Goal: Transaction & Acquisition: Purchase product/service

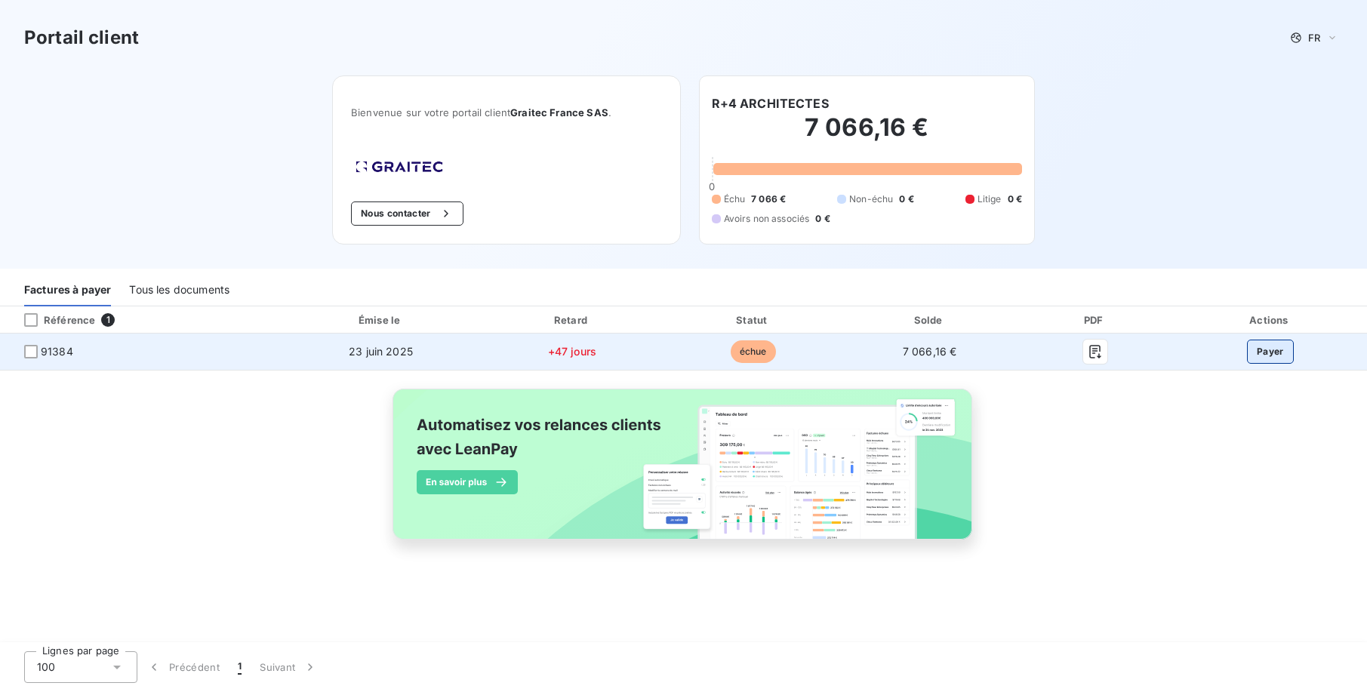
click at [1277, 356] on button "Payer" at bounding box center [1270, 352] width 47 height 24
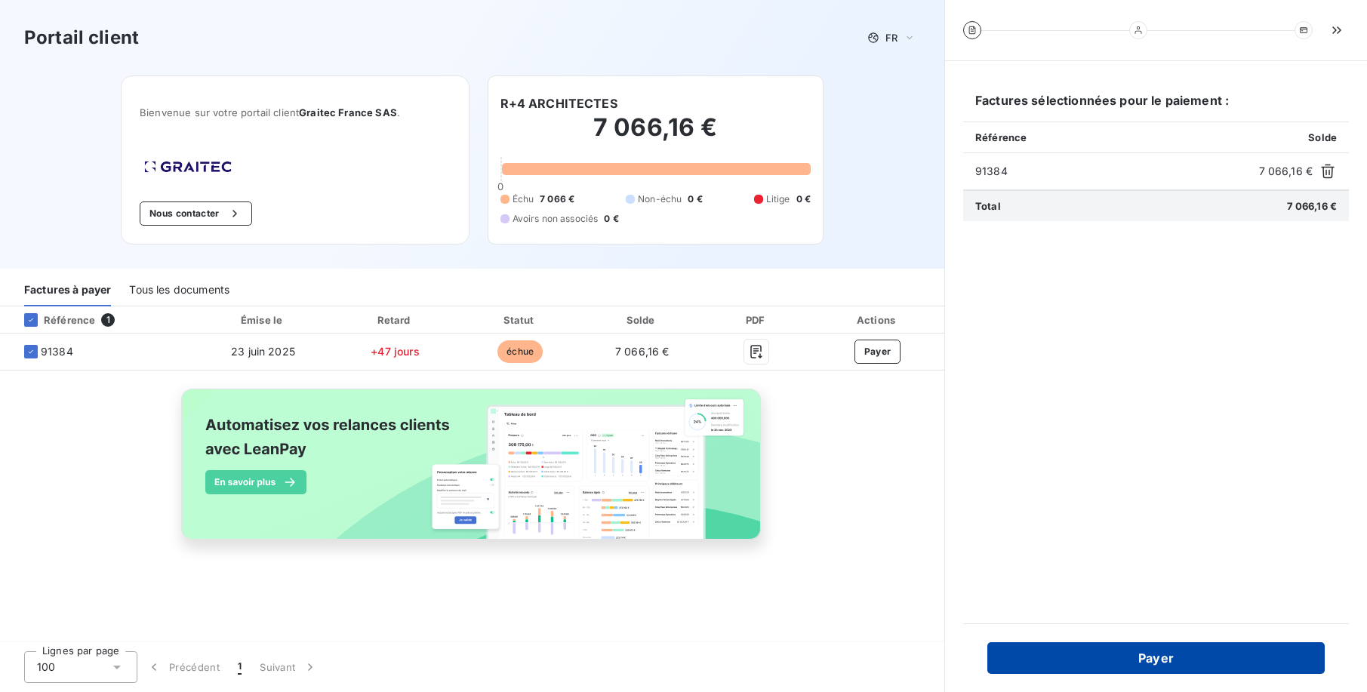
click at [1143, 663] on button "Payer" at bounding box center [1155, 658] width 337 height 32
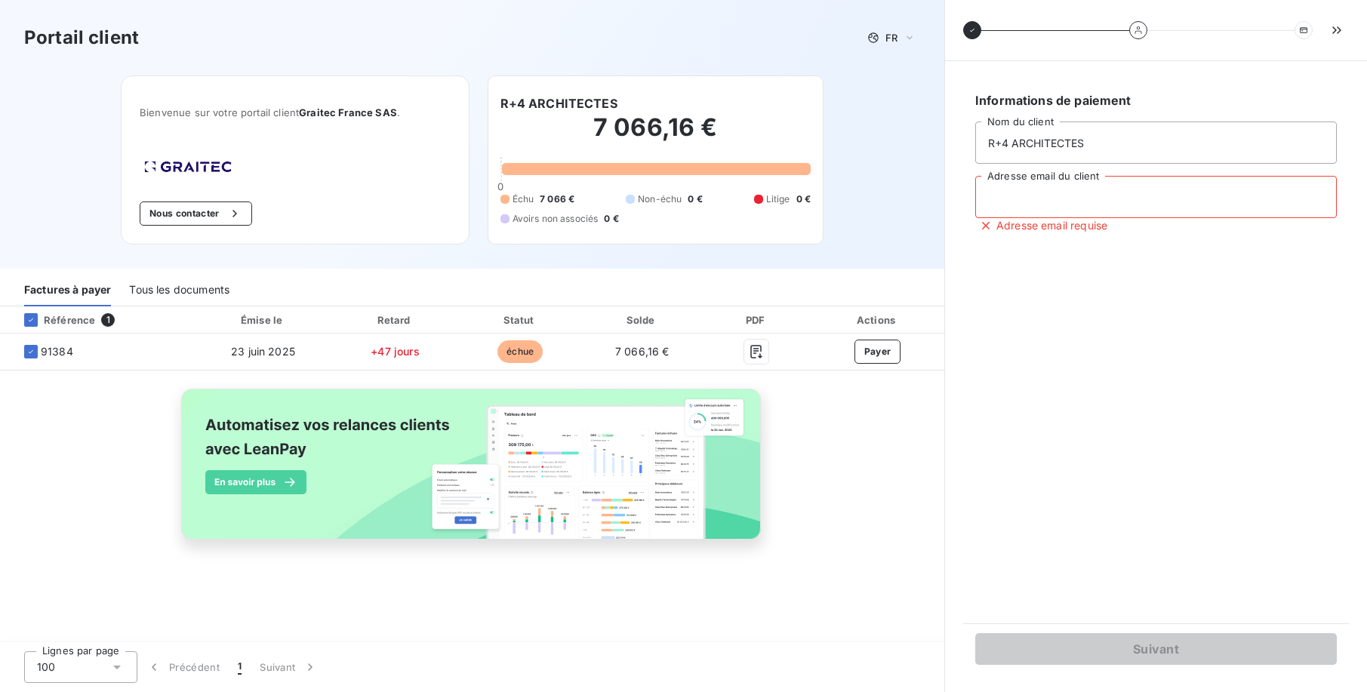
click at [1122, 204] on input "Adresse email du client" at bounding box center [1156, 197] width 362 height 42
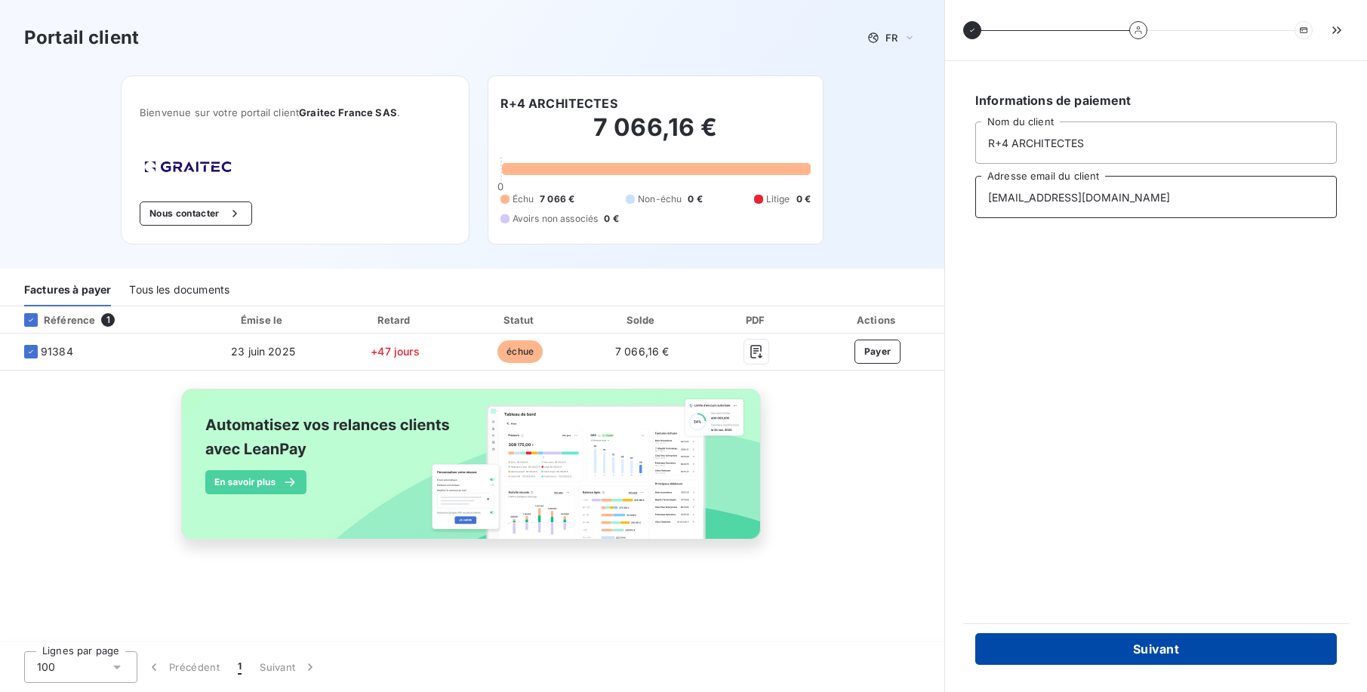
type input "[EMAIL_ADDRESS][DOMAIN_NAME]"
click at [1178, 642] on button "Suivant" at bounding box center [1156, 649] width 362 height 32
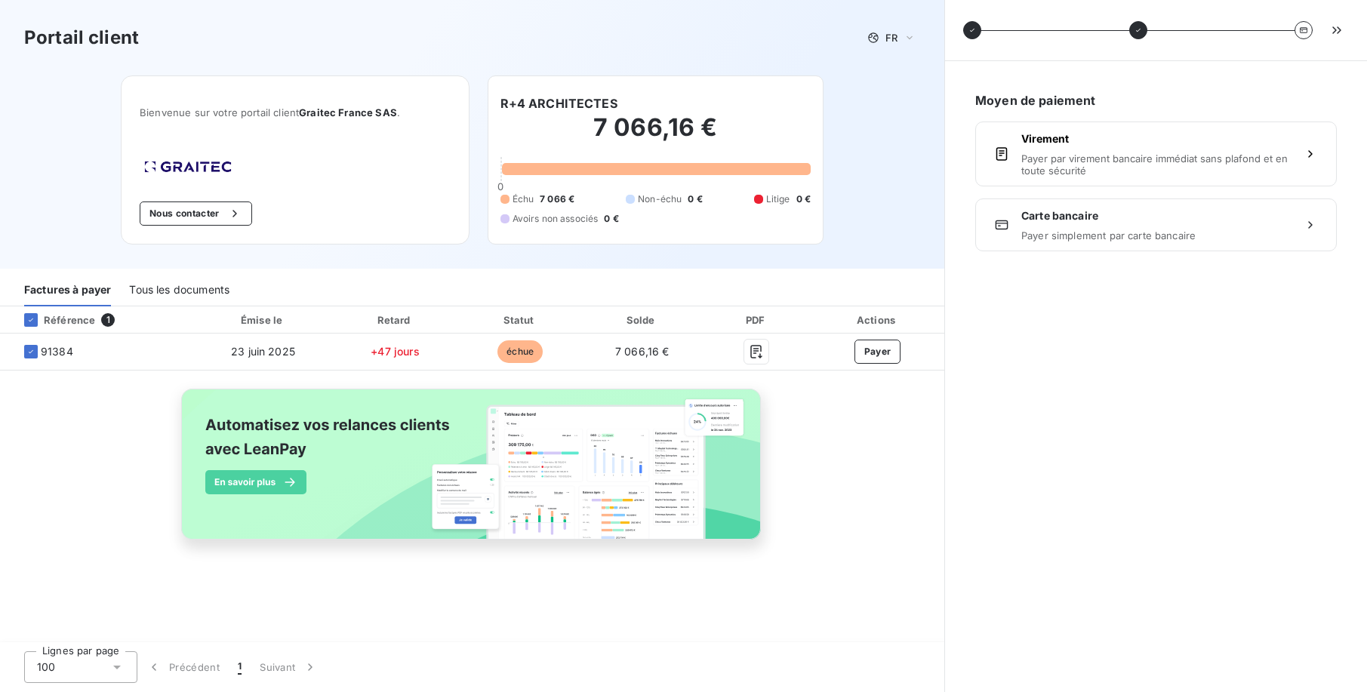
click at [183, 289] on div "Tous les documents" at bounding box center [179, 291] width 100 height 32
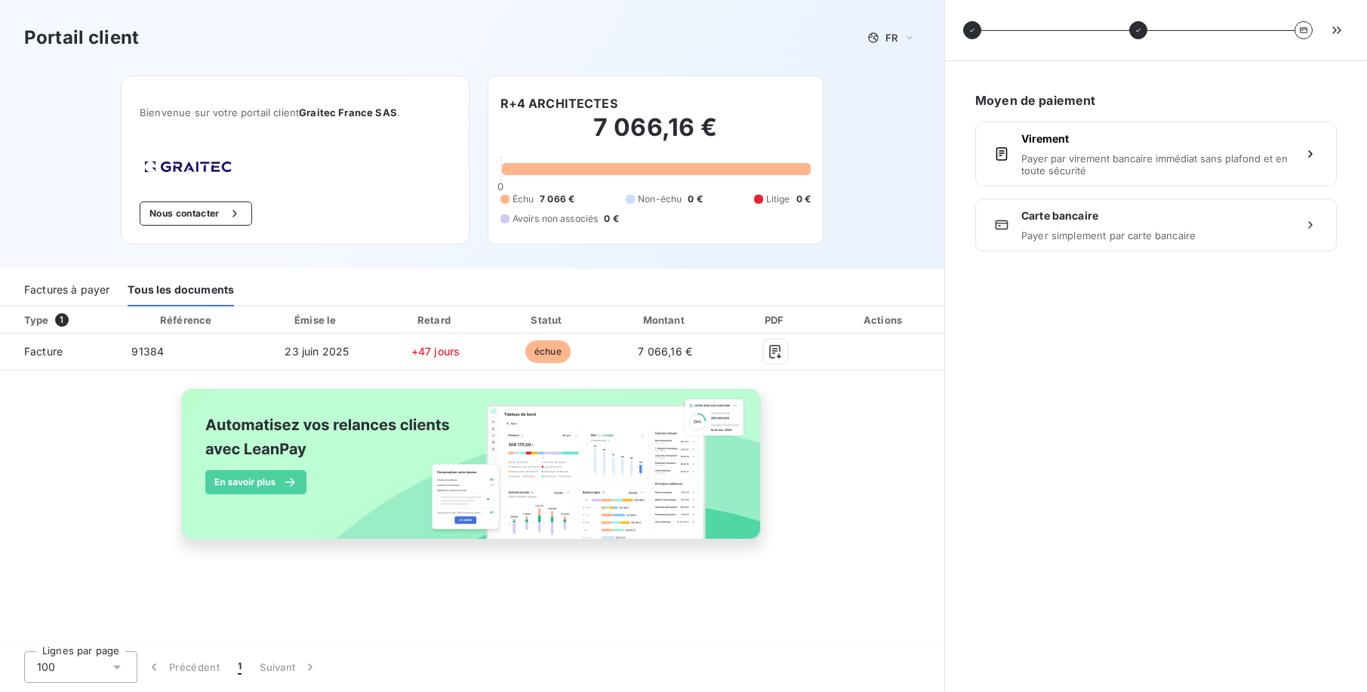
click at [91, 293] on div "Factures à payer" at bounding box center [66, 291] width 85 height 32
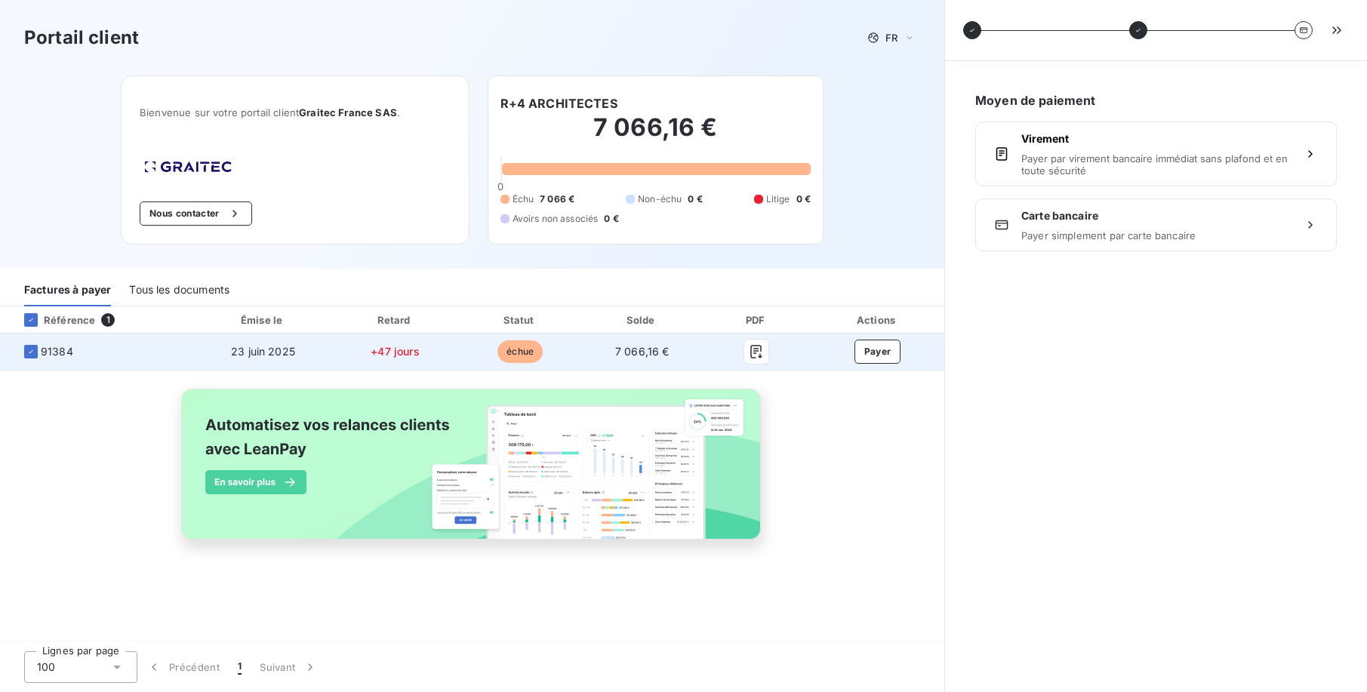
click at [53, 350] on span "91384" at bounding box center [57, 351] width 32 height 15
click at [755, 351] on icon "button" at bounding box center [756, 351] width 15 height 15
